Goal: Task Accomplishment & Management: Manage account settings

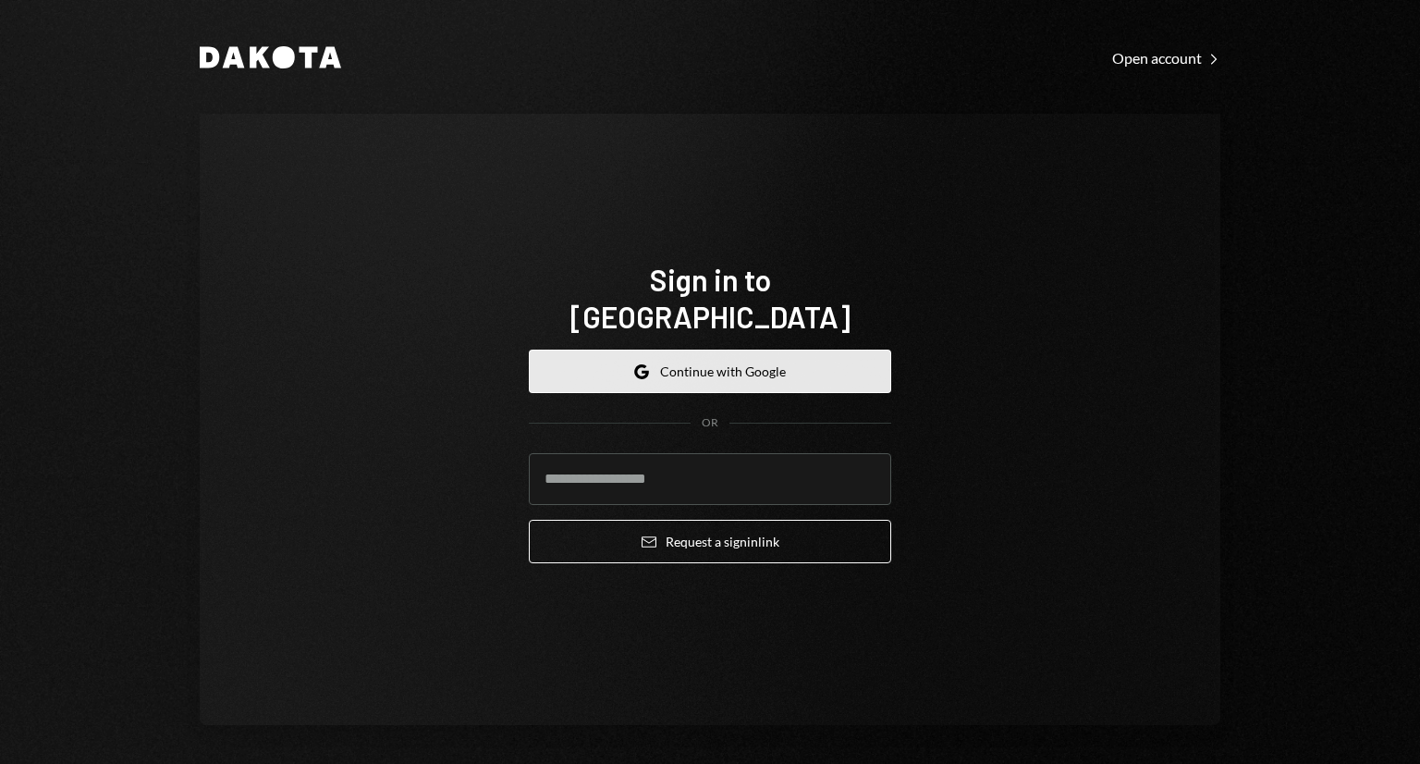
click at [704, 352] on button "Google Continue with Google" at bounding box center [710, 370] width 362 height 43
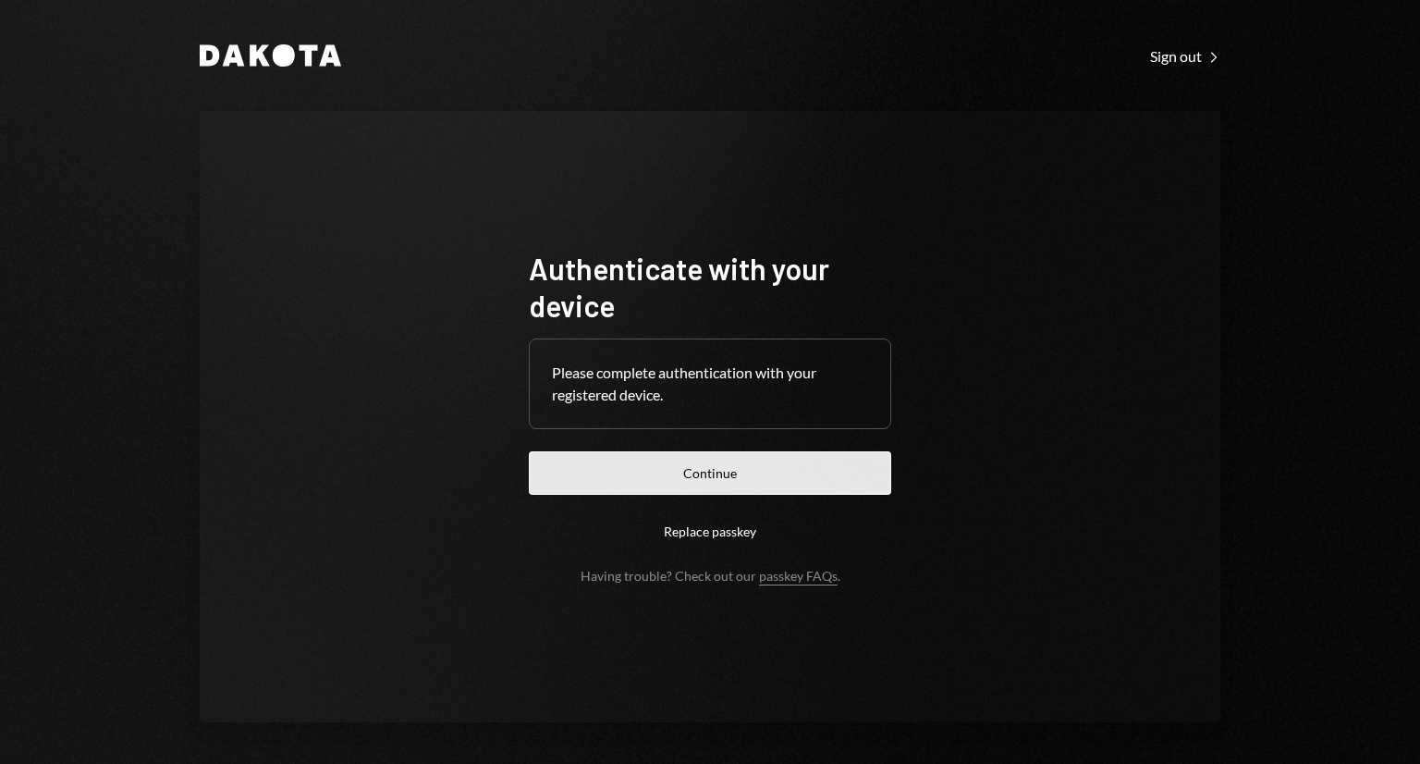
click at [710, 478] on button "Continue" at bounding box center [710, 472] width 362 height 43
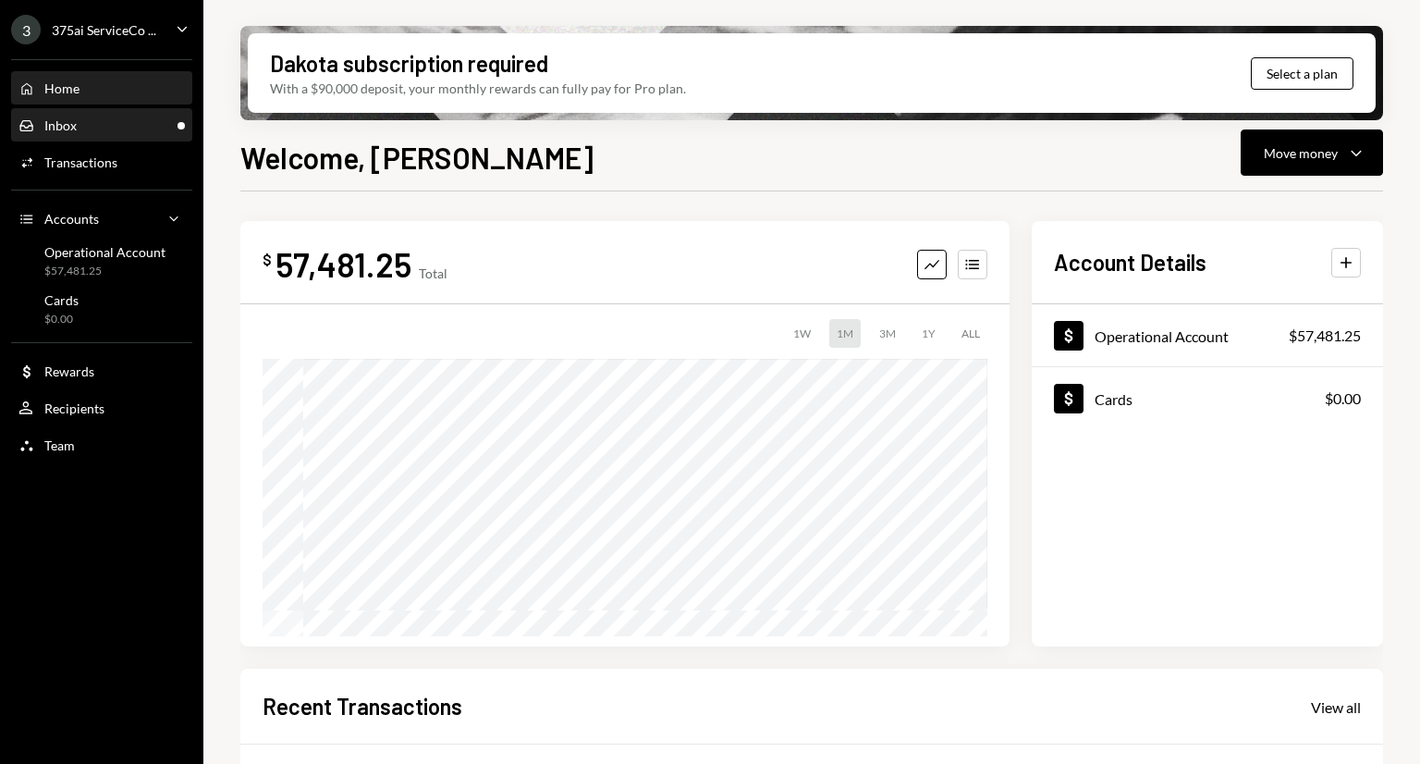
click at [116, 128] on div "Inbox Inbox" at bounding box center [101, 125] width 166 height 17
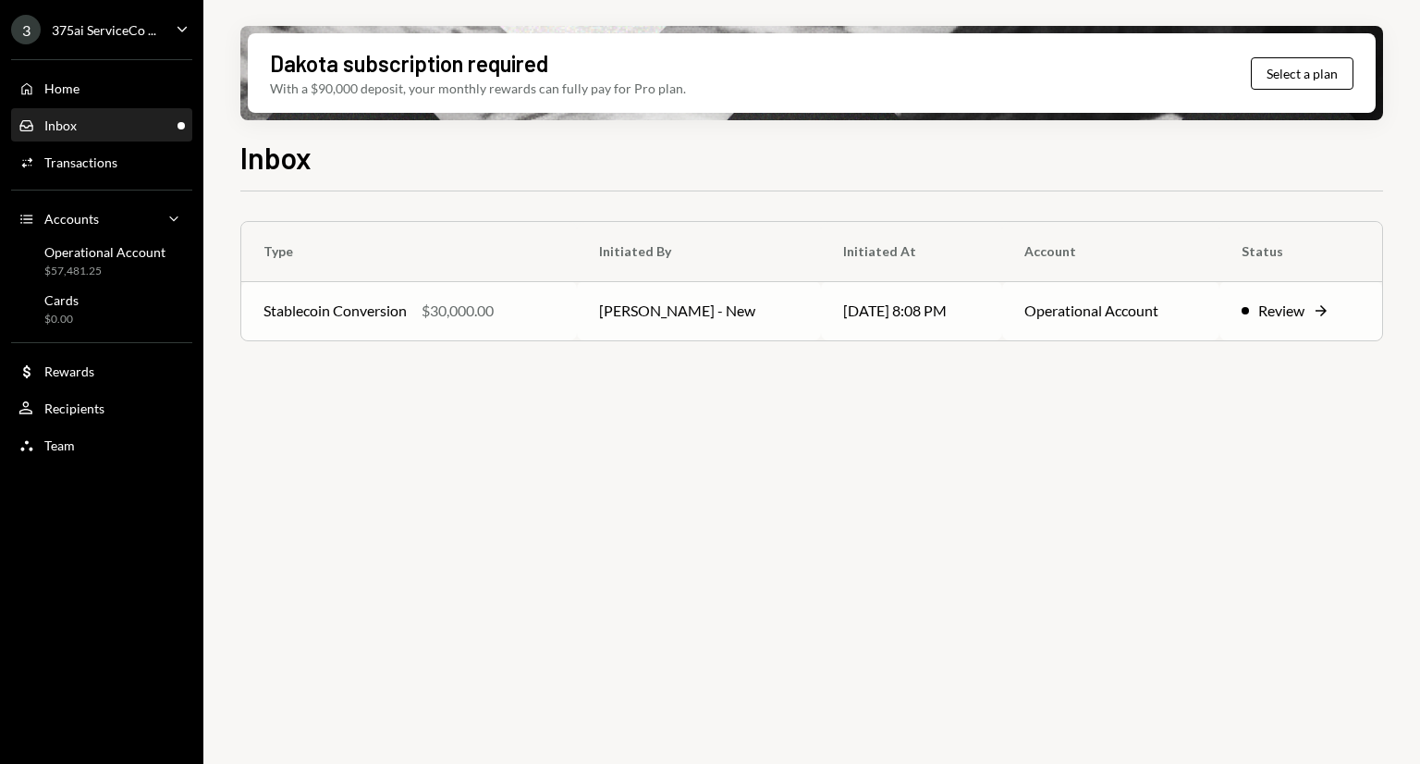
click at [1273, 304] on div "Review" at bounding box center [1281, 311] width 46 height 22
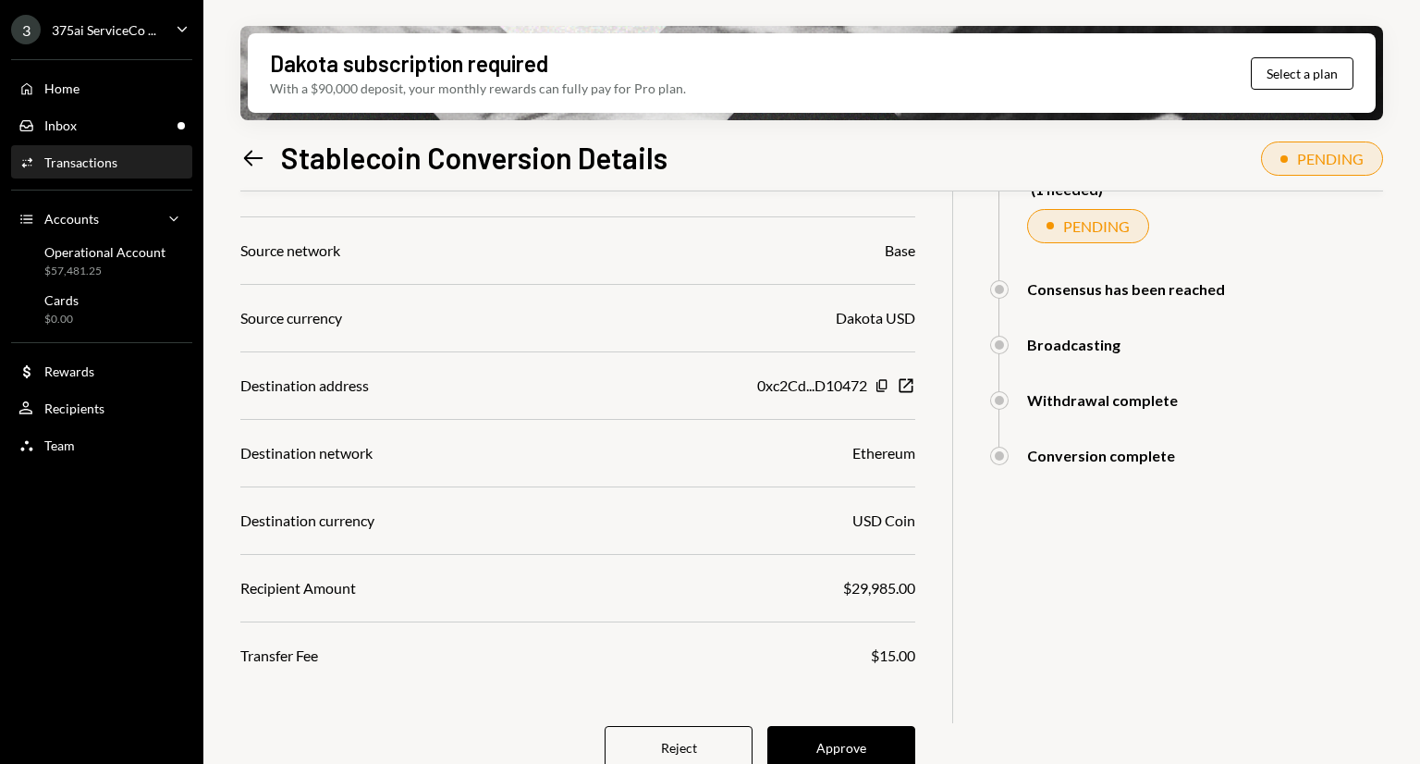
scroll to position [252, 0]
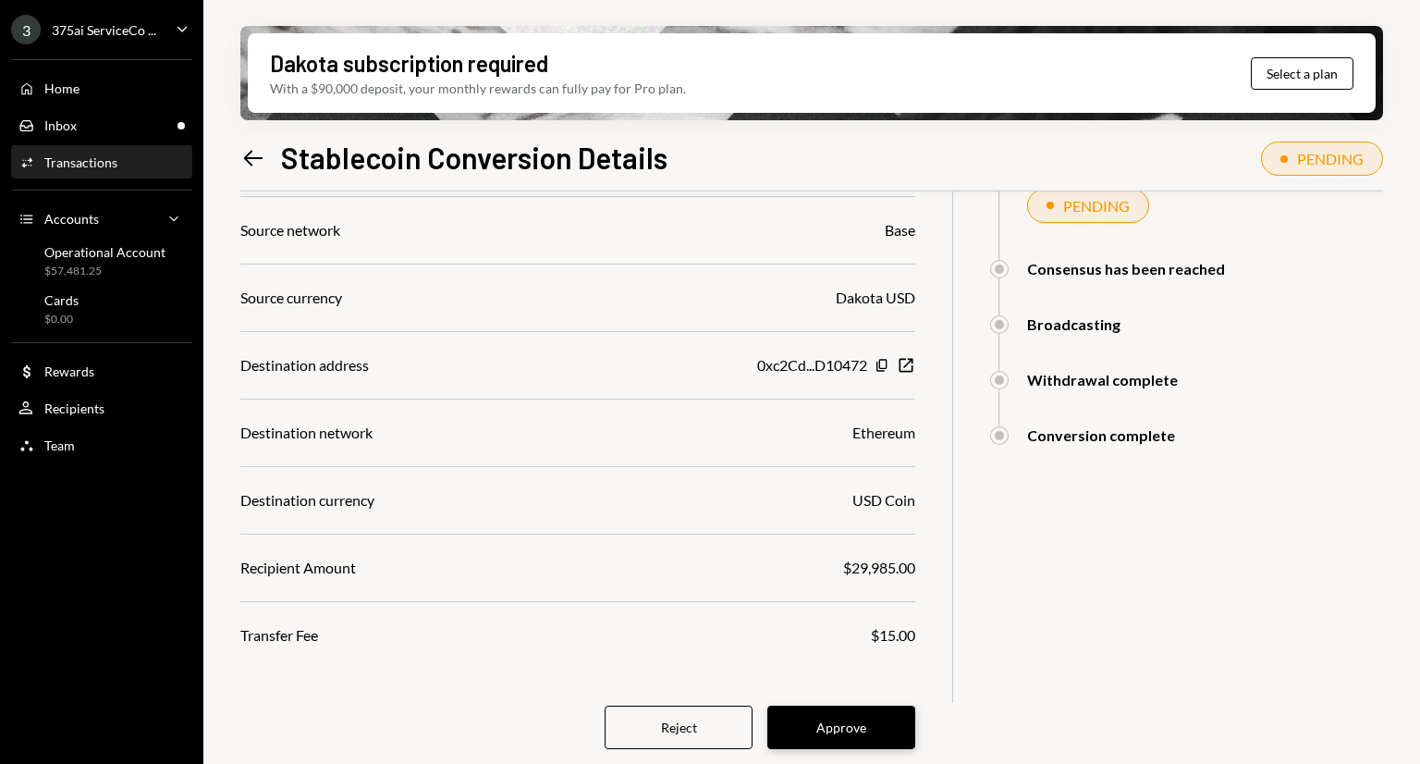
click at [842, 729] on button "Approve" at bounding box center [841, 726] width 148 height 43
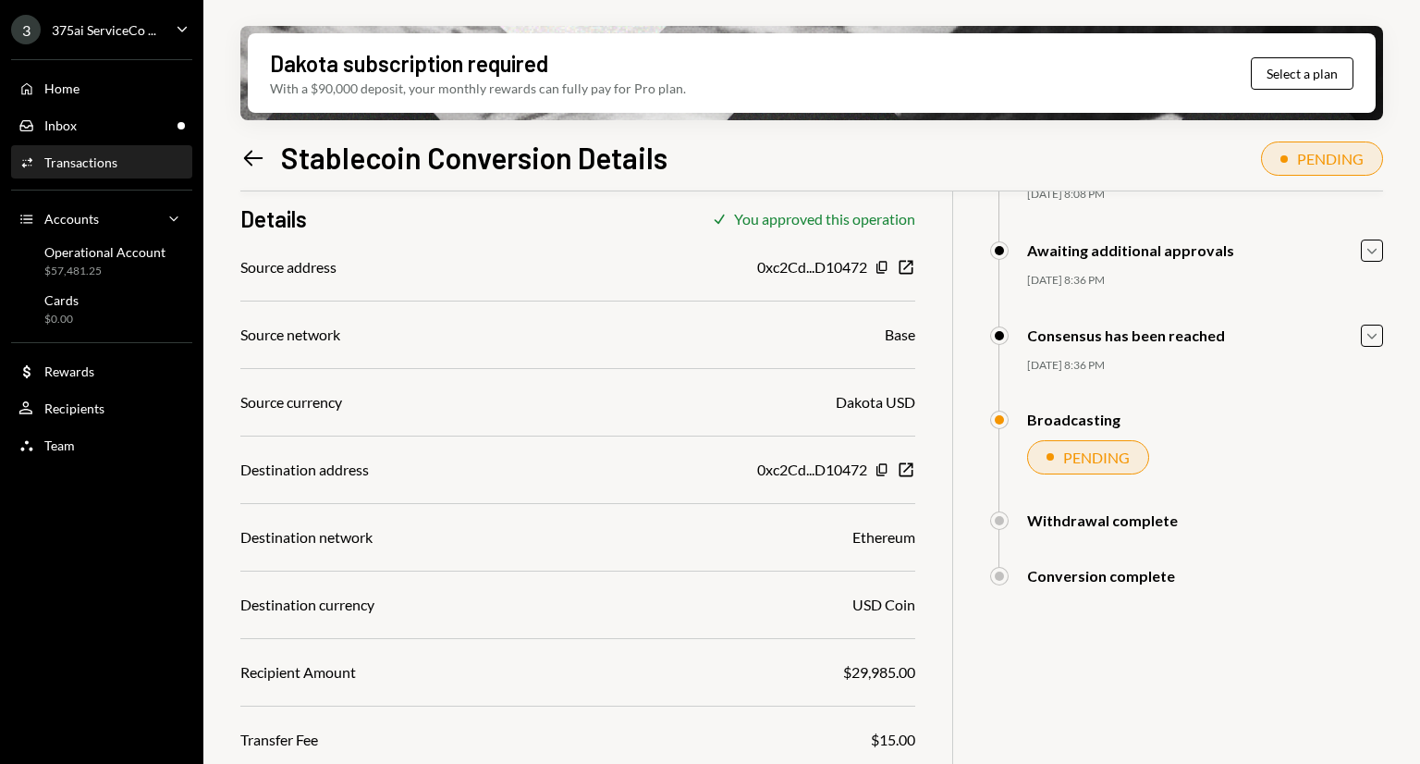
scroll to position [148, 0]
click at [125, 162] on div "Activities Transactions" at bounding box center [101, 162] width 166 height 17
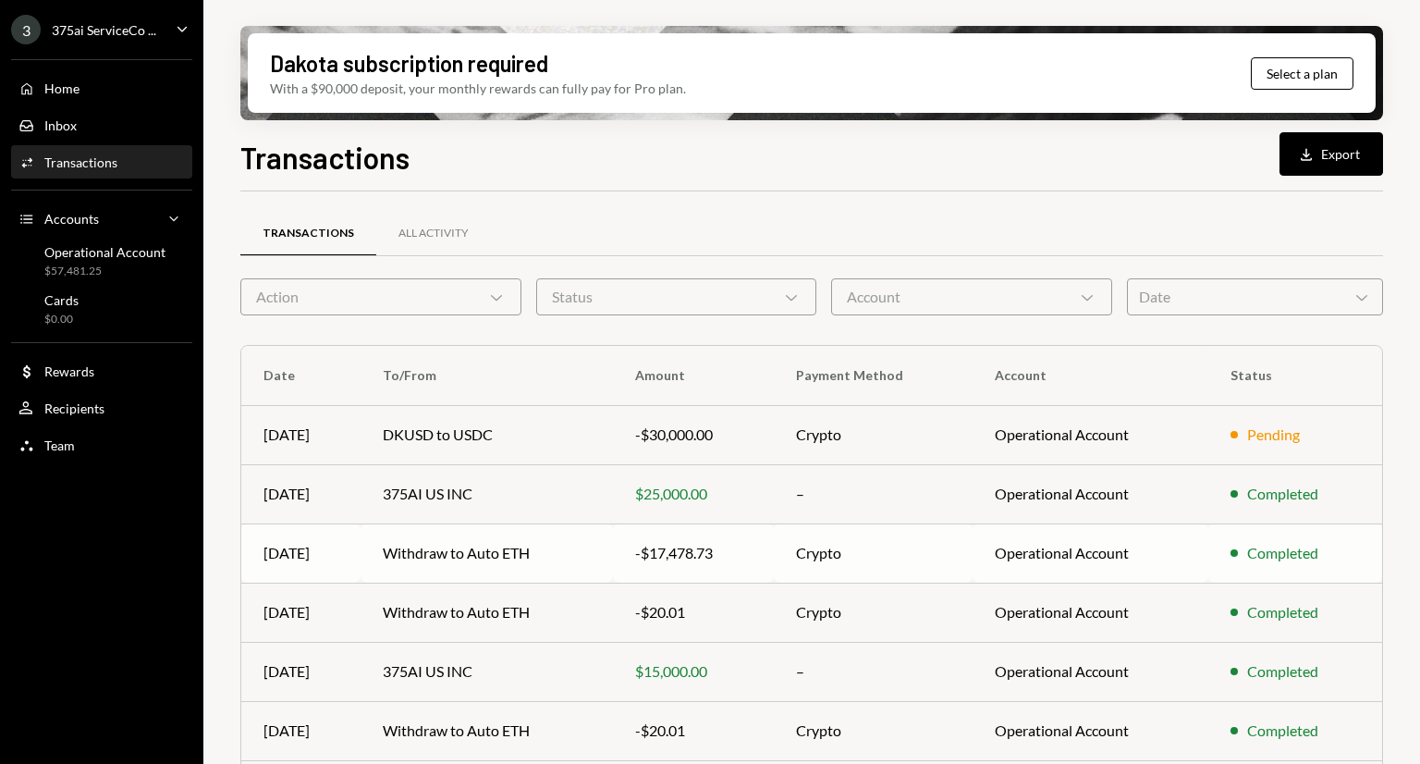
scroll to position [130, 0]
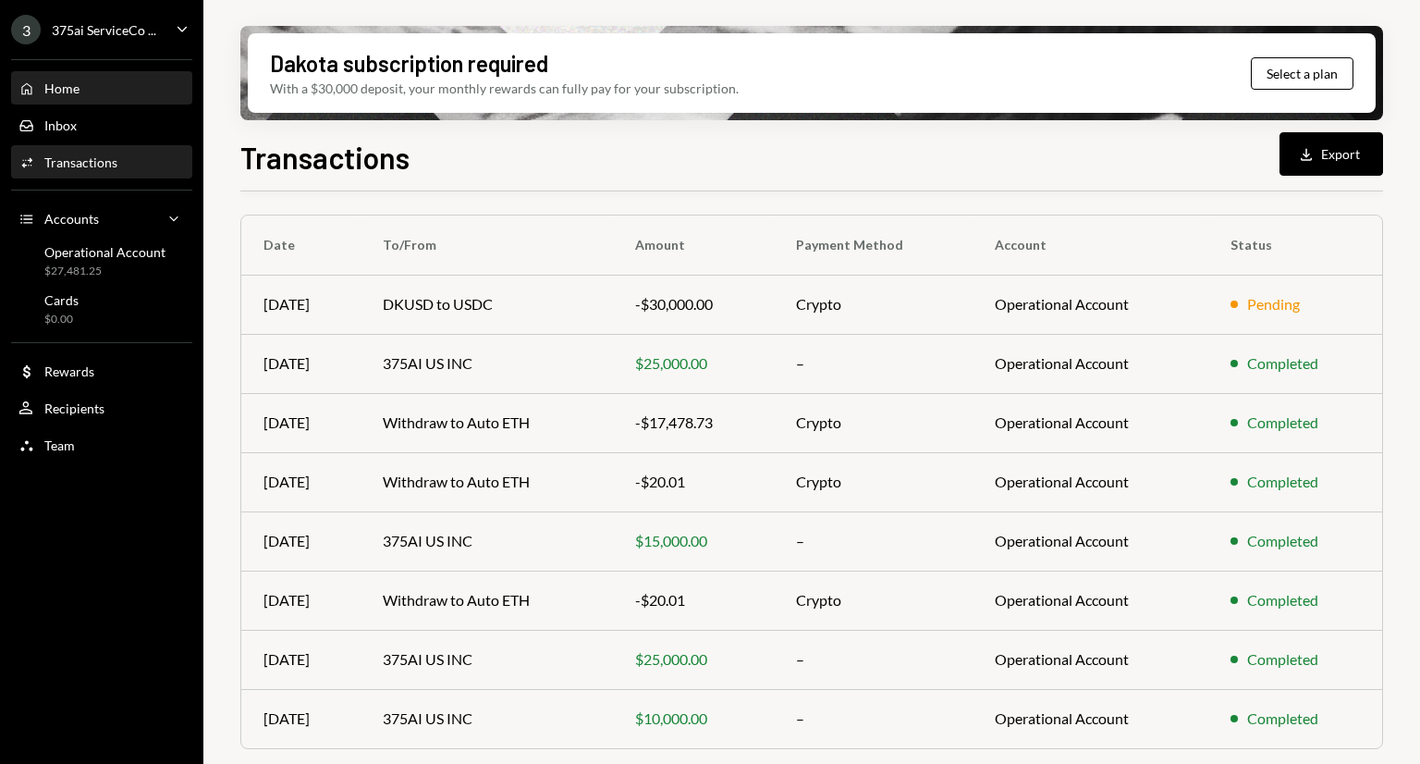
click at [103, 92] on div "Home Home" at bounding box center [101, 88] width 166 height 17
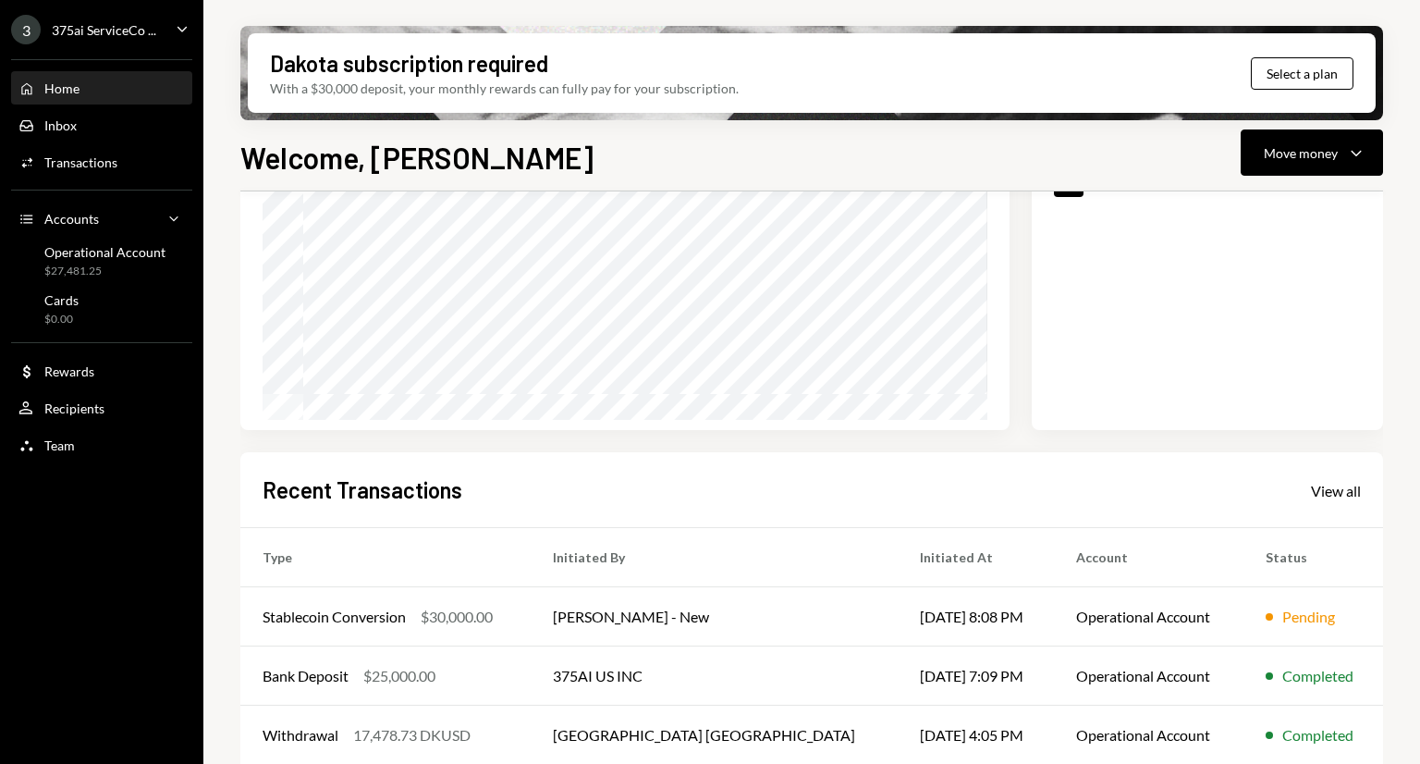
scroll to position [351, 0]
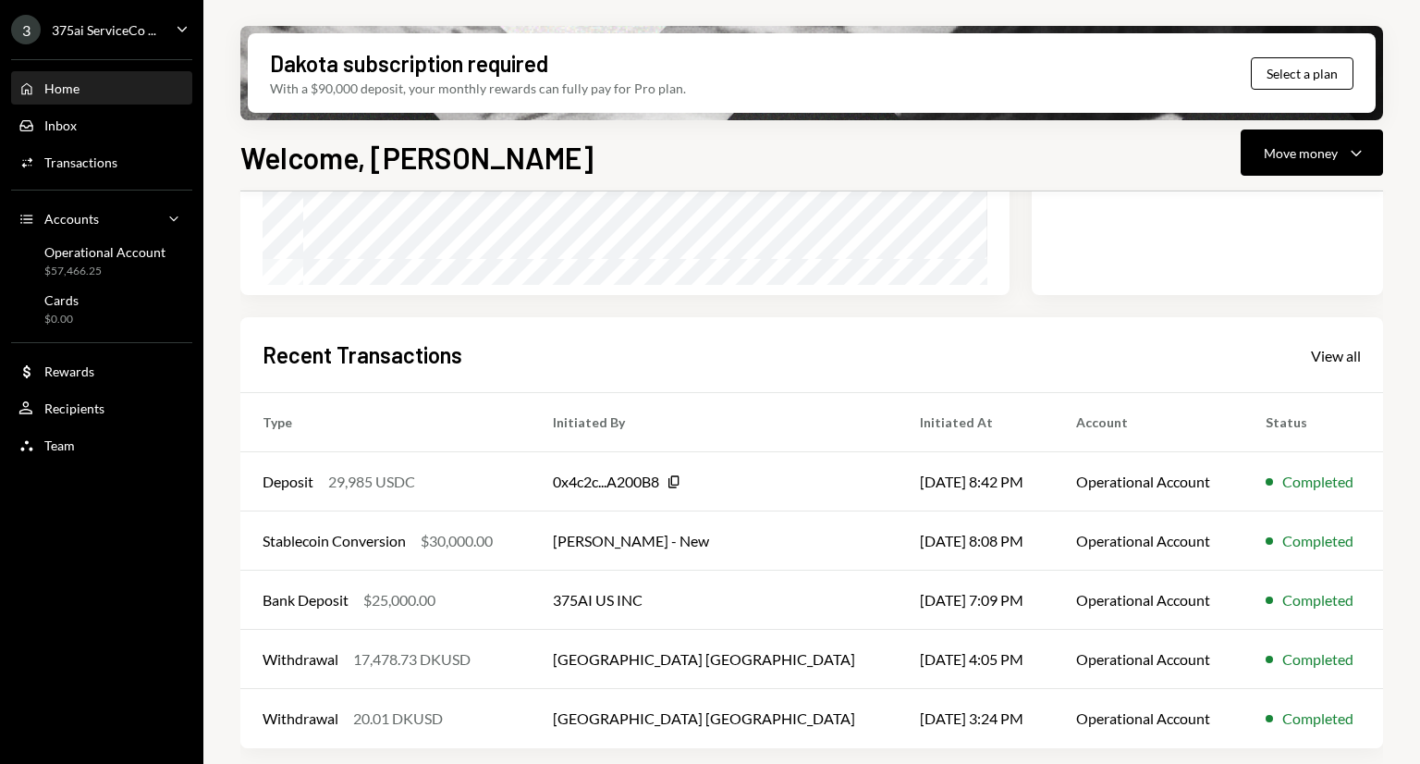
click at [99, 93] on div "Home Home" at bounding box center [101, 88] width 166 height 17
click at [80, 158] on div "Transactions" at bounding box center [80, 162] width 73 height 16
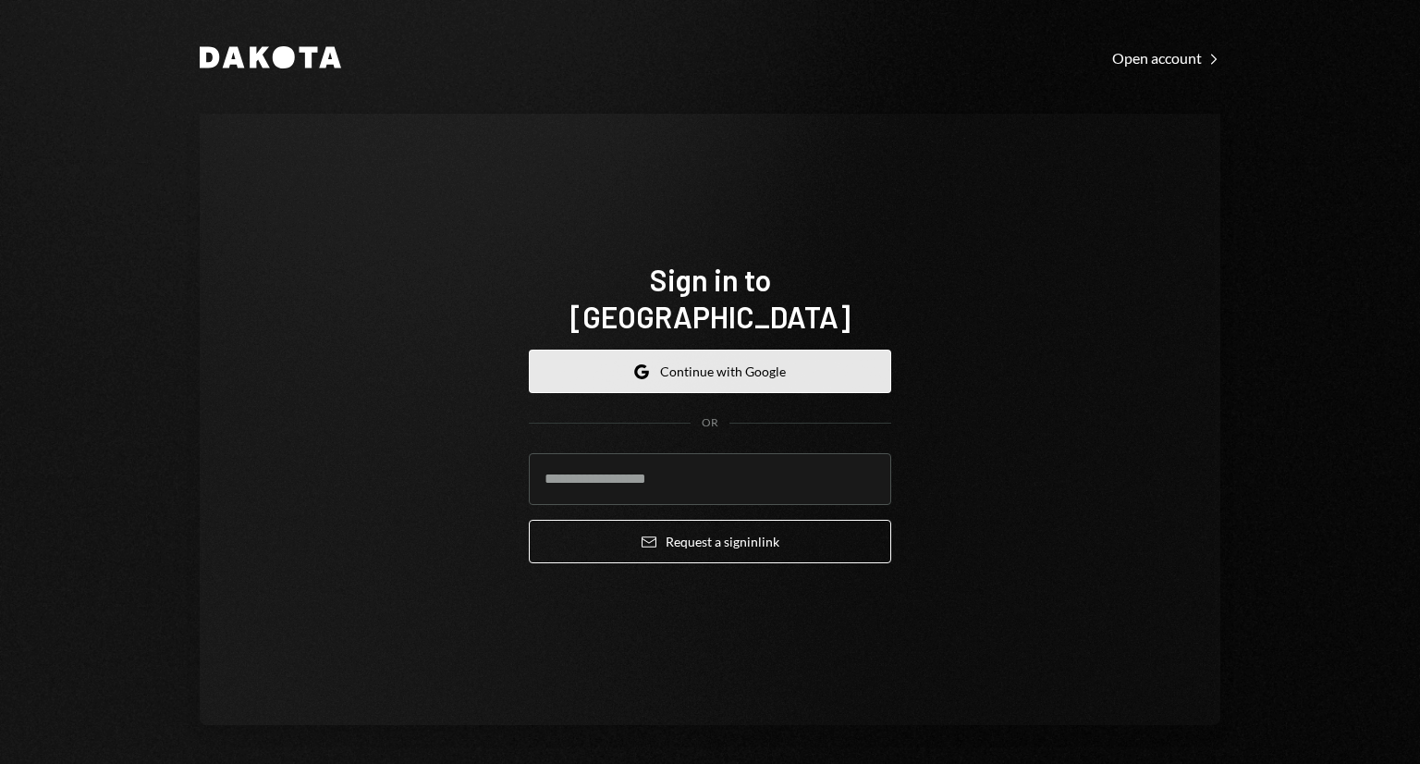
click at [667, 356] on button "Google Continue with Google" at bounding box center [710, 370] width 362 height 43
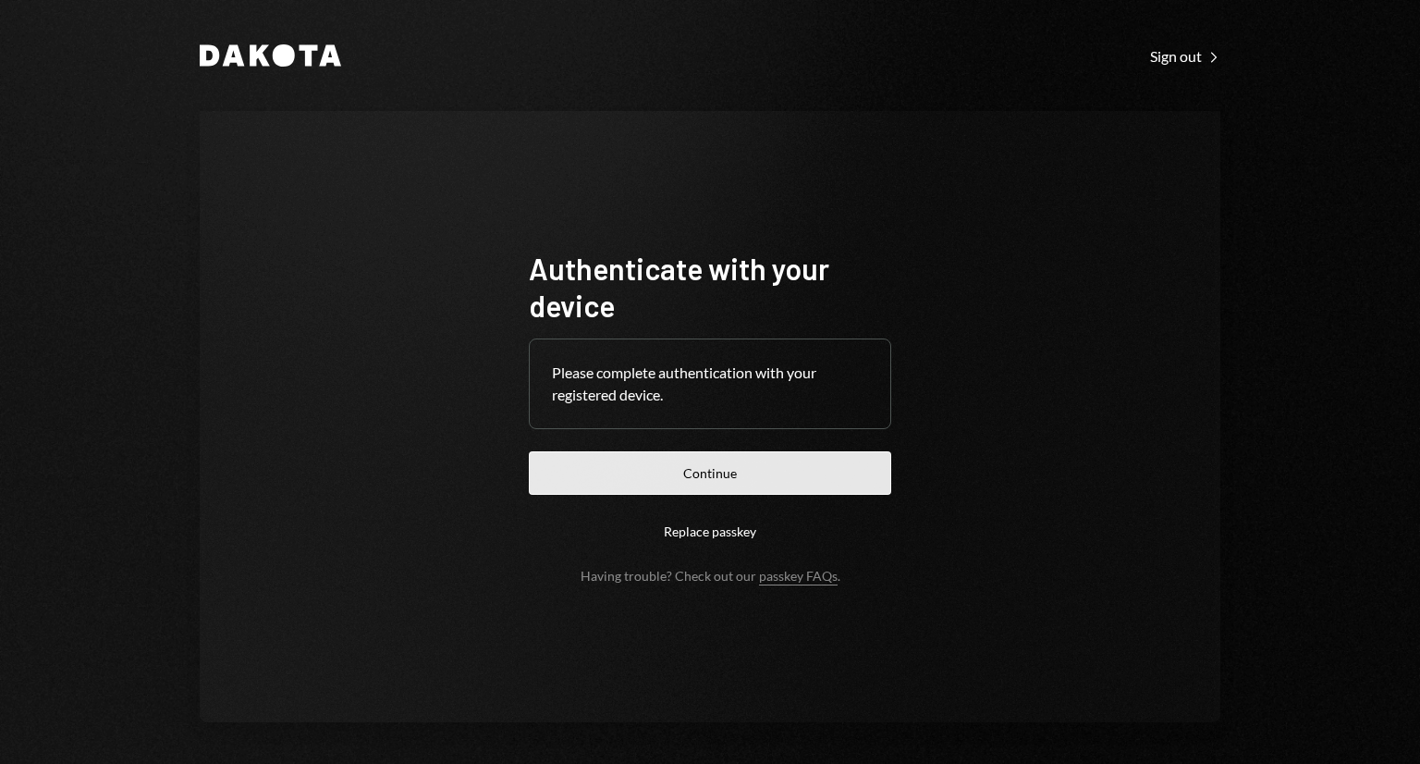
click at [723, 460] on button "Continue" at bounding box center [710, 472] width 362 height 43
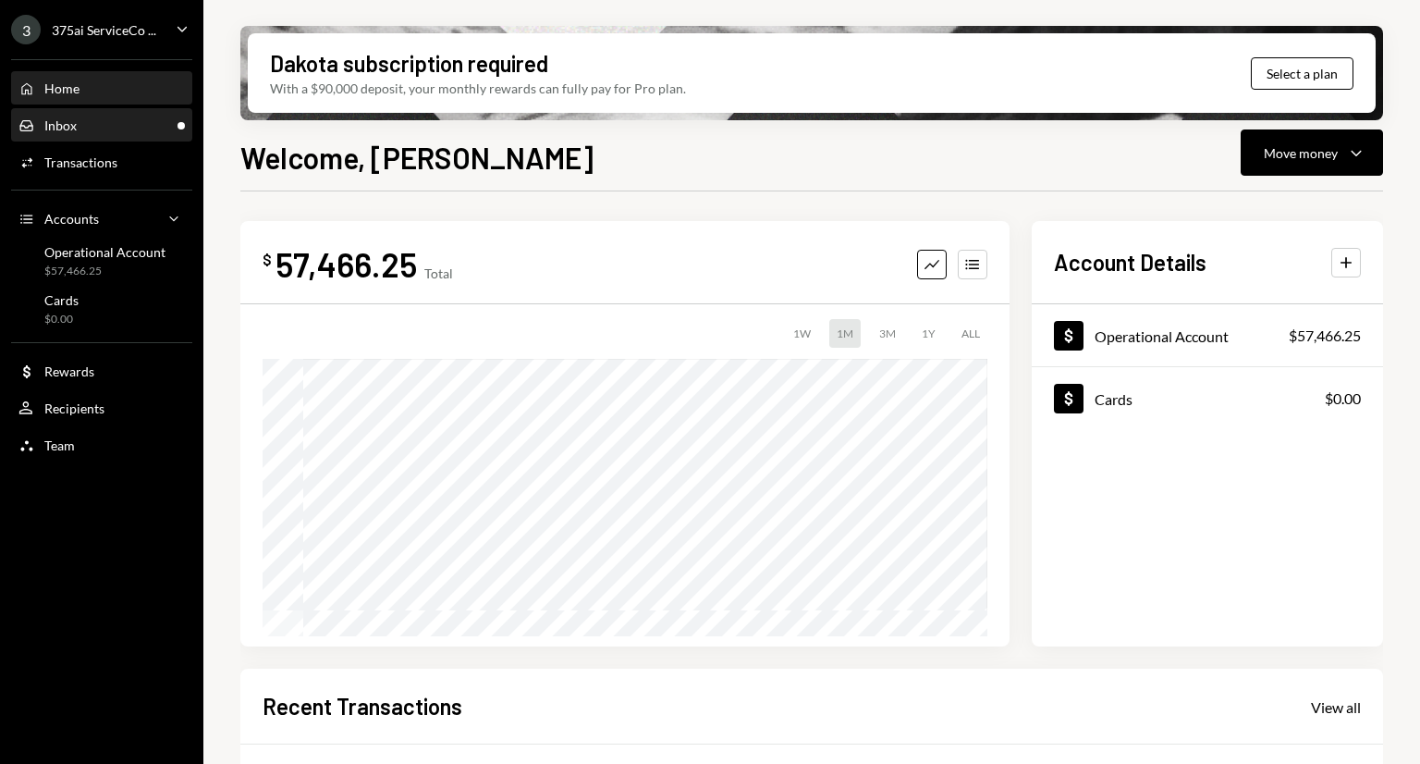
click at [122, 127] on div "Inbox Inbox" at bounding box center [101, 125] width 166 height 17
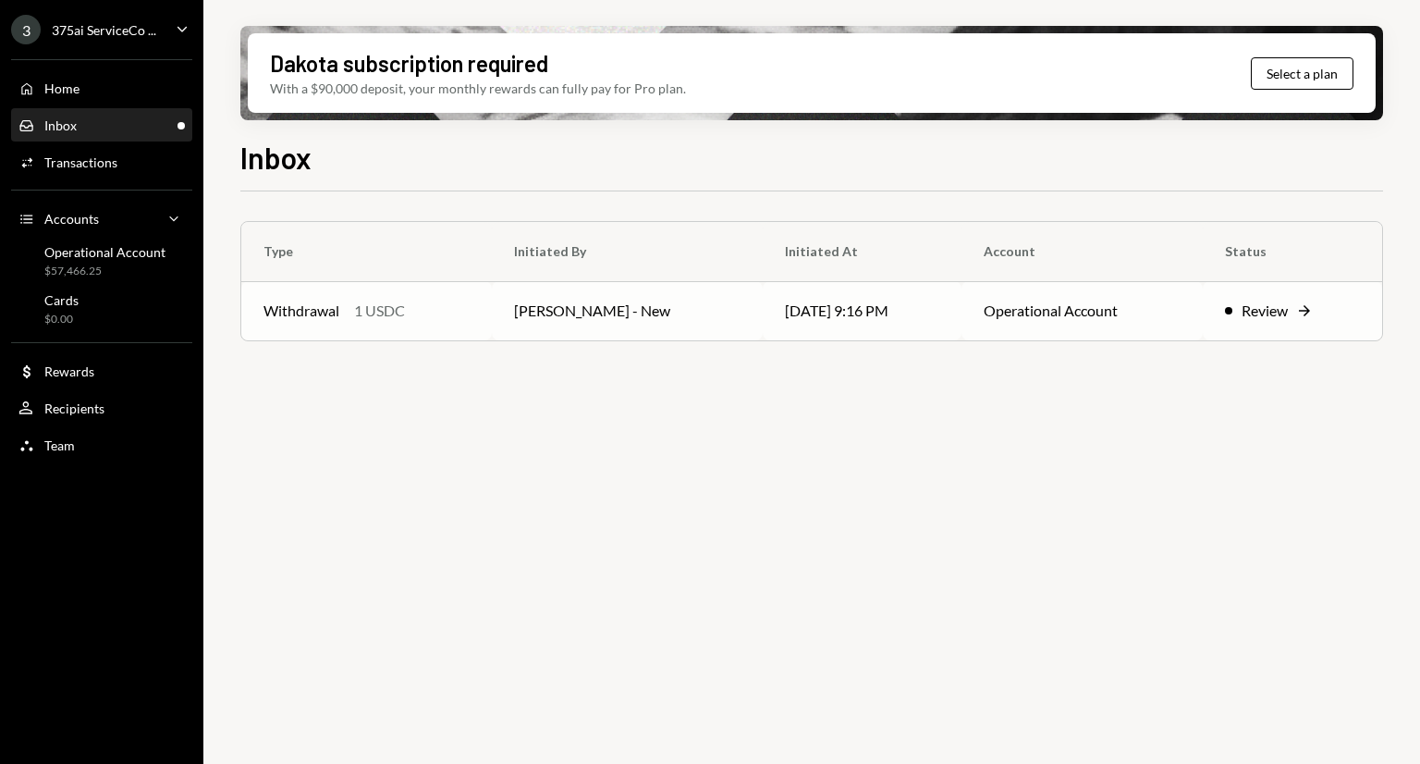
click at [1254, 312] on div "Review" at bounding box center [1265, 311] width 46 height 22
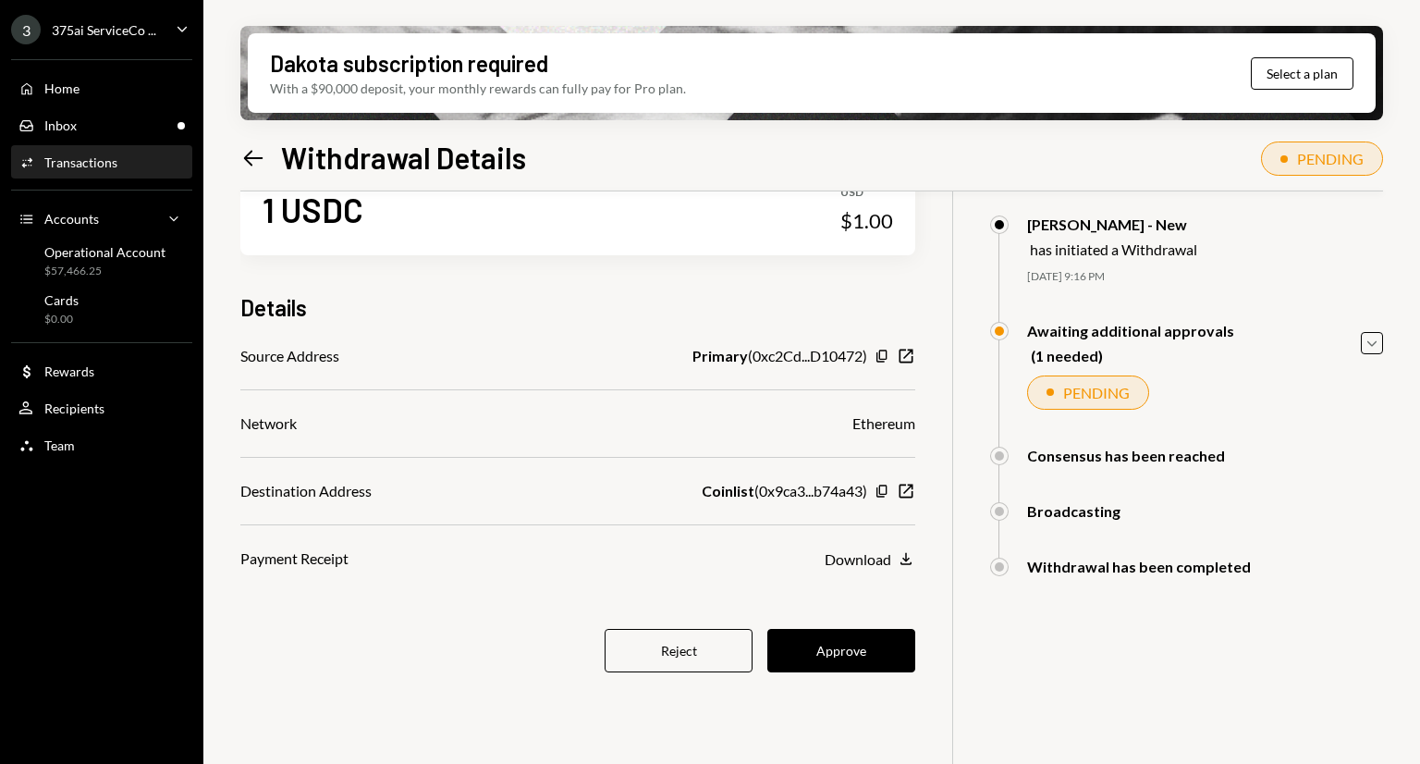
scroll to position [148, 0]
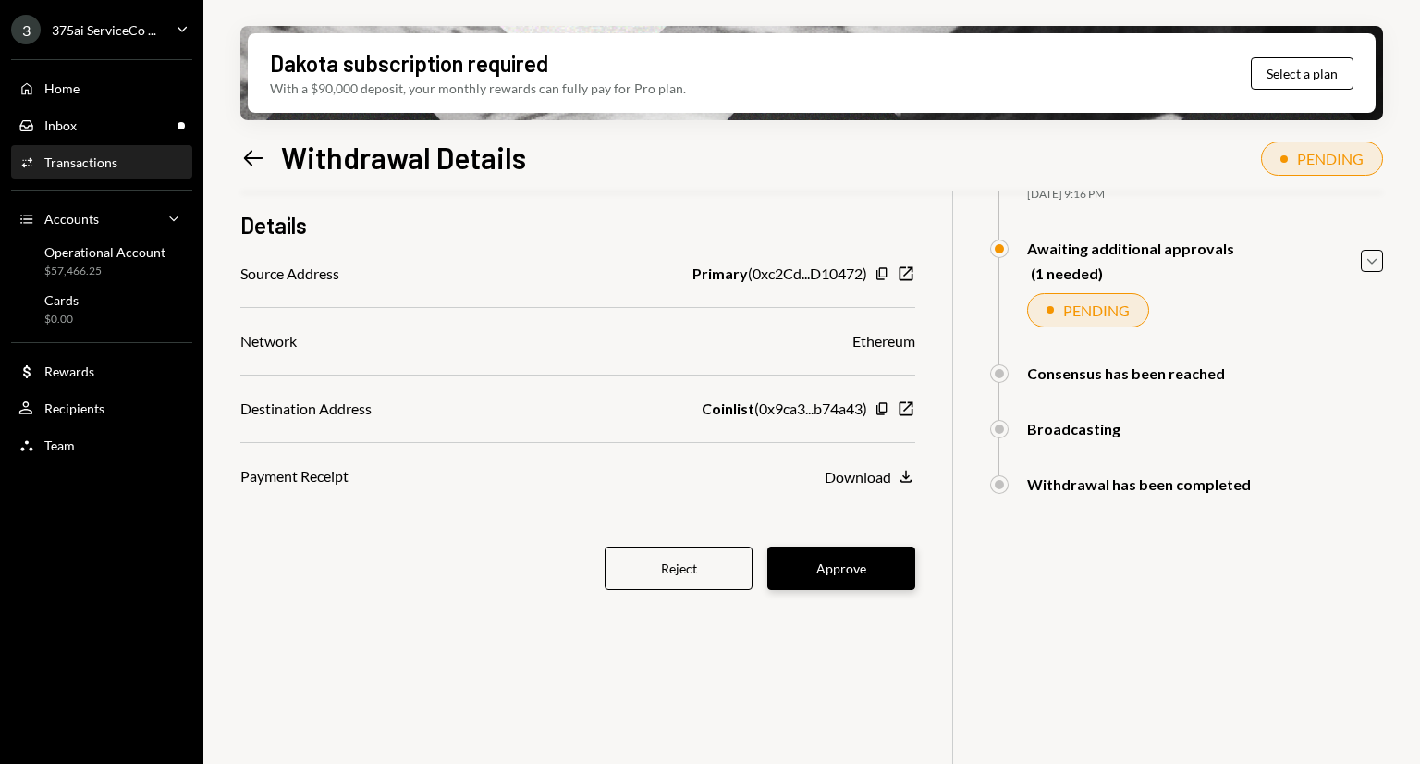
click at [848, 567] on button "Approve" at bounding box center [841, 567] width 148 height 43
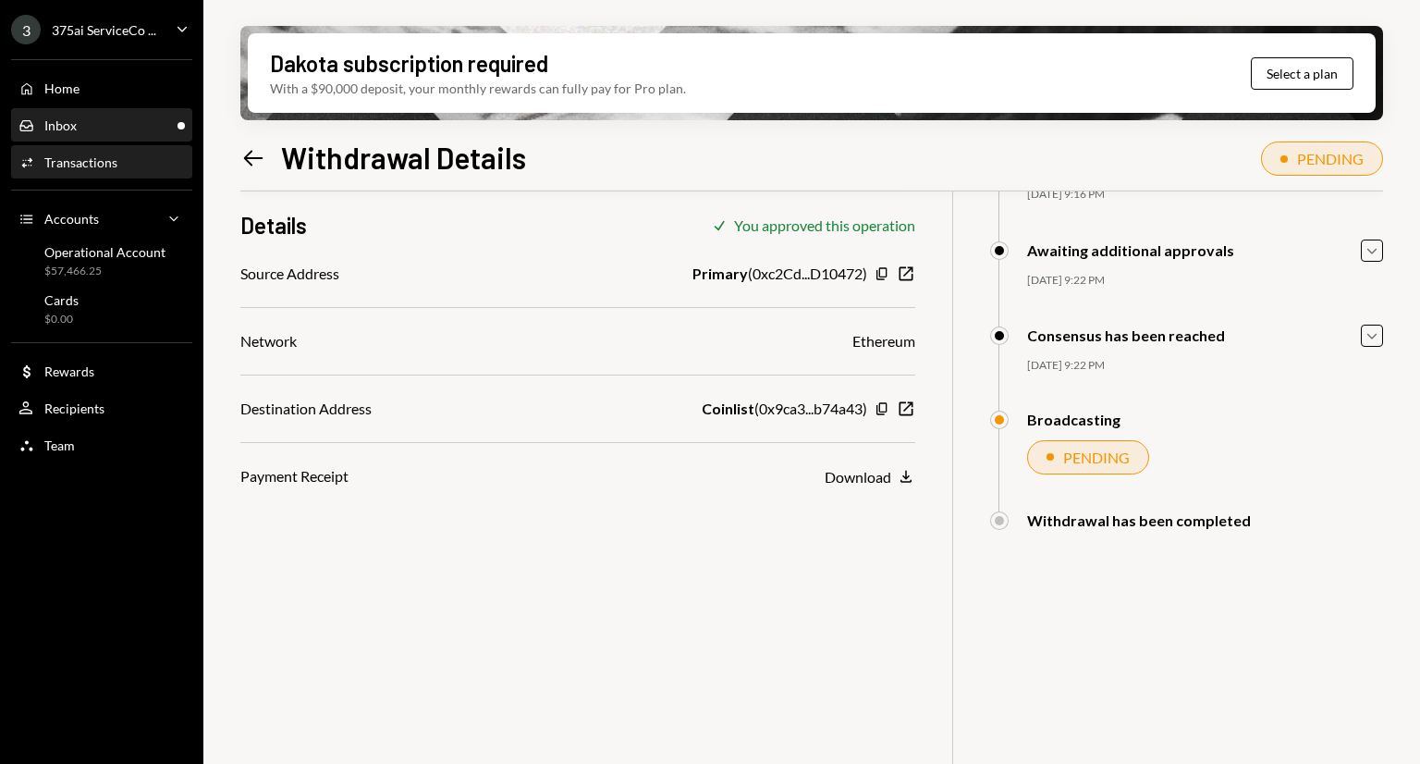
click at [104, 130] on div "Inbox Inbox" at bounding box center [101, 125] width 166 height 17
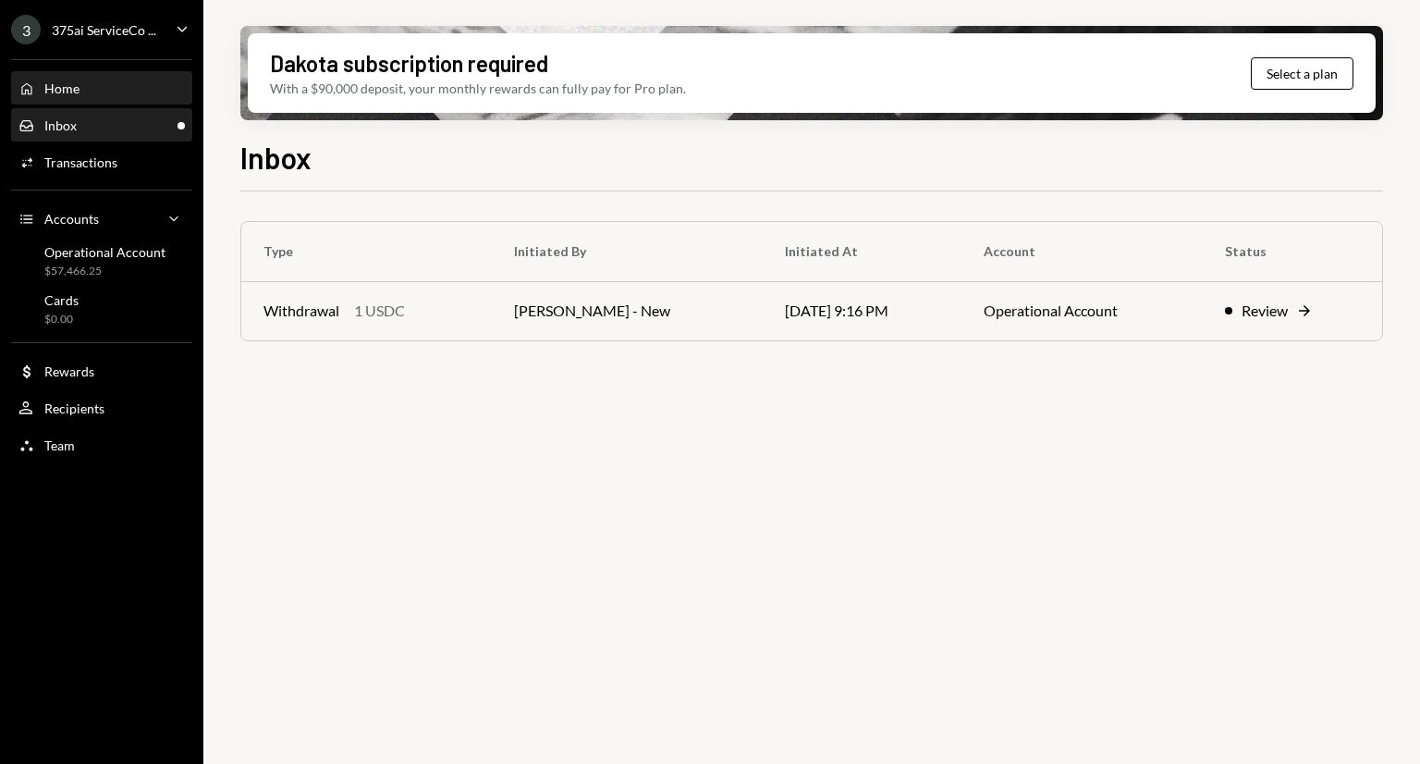
click at [137, 82] on div "Home Home" at bounding box center [101, 88] width 166 height 17
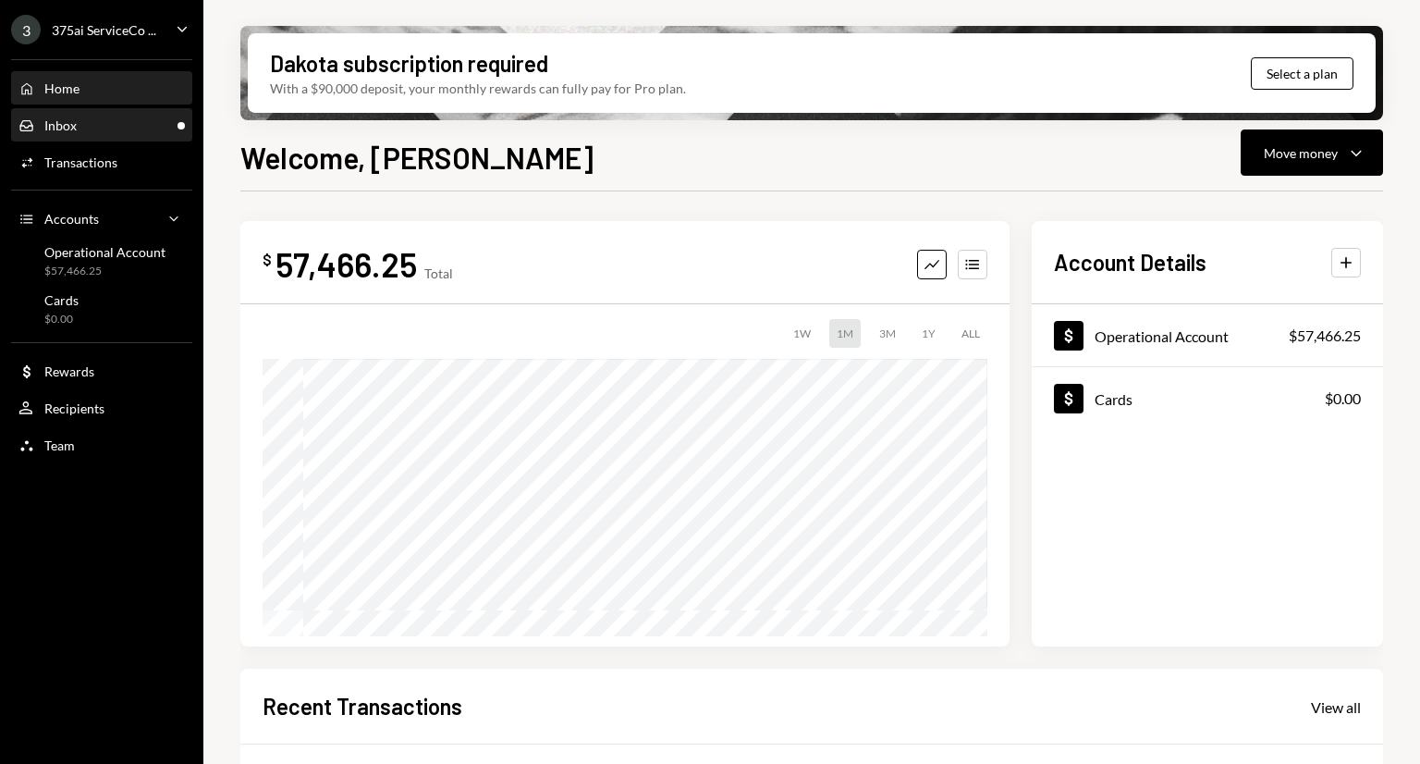
click at [126, 117] on div "Inbox Inbox" at bounding box center [101, 125] width 166 height 17
